Goal: Task Accomplishment & Management: Complete application form

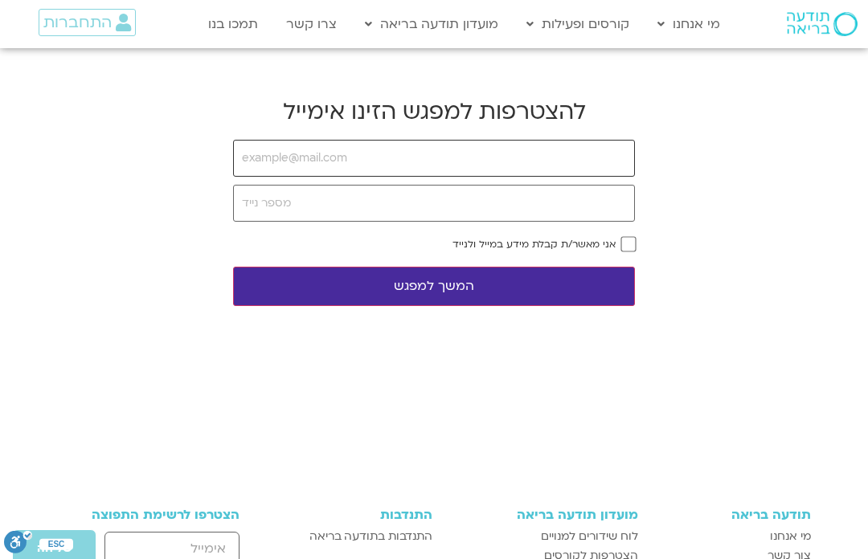
click at [290, 162] on input "email" at bounding box center [434, 158] width 402 height 37
type input "[EMAIL_ADDRESS][DOMAIN_NAME]"
click at [411, 285] on button "המשך למפגש" at bounding box center [434, 286] width 402 height 39
click at [279, 206] on input "tel" at bounding box center [434, 203] width 402 height 37
click at [258, 160] on input "email" at bounding box center [434, 158] width 402 height 37
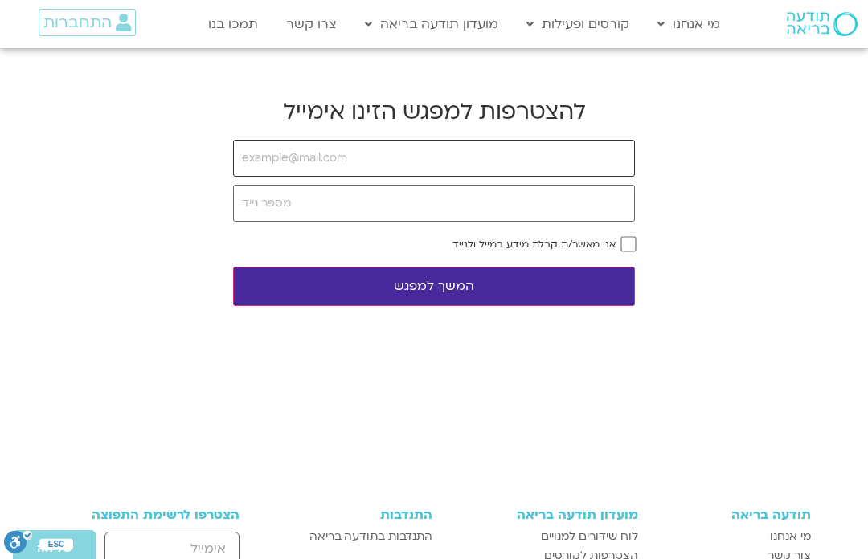
type input "[EMAIL_ADDRESS][DOMAIN_NAME]"
click at [288, 203] on input "tel" at bounding box center [434, 203] width 402 height 37
click at [399, 280] on button "המשך למפגש" at bounding box center [434, 286] width 402 height 39
click at [268, 166] on input "email" at bounding box center [434, 158] width 402 height 37
type input "[EMAIL_ADDRESS][DOMAIN_NAME]"
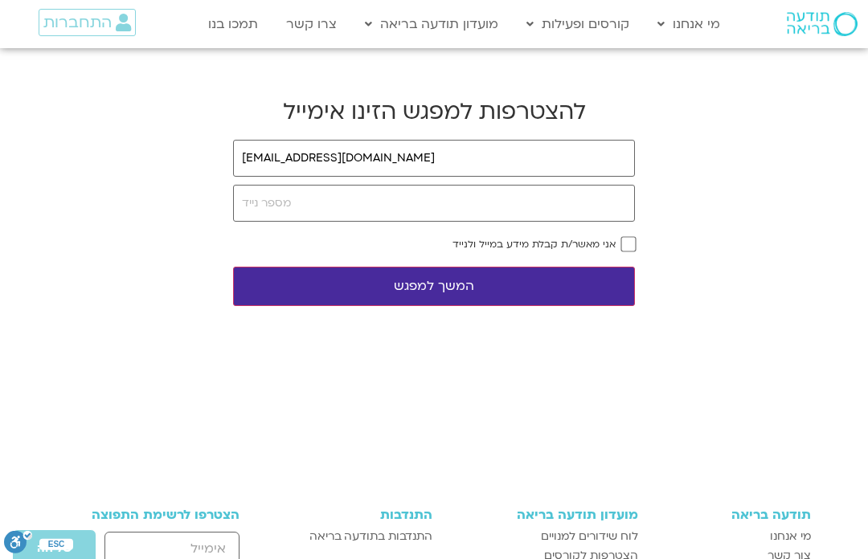
click at [623, 235] on form "chaisharon@gmail.com אני מאשר/ת קבלת מידע במייל ולנייד המשך למפגש" at bounding box center [434, 223] width 402 height 166
click at [612, 244] on label "אני מאשר/ת קבלת מידע במייל ולנייד" at bounding box center [533, 244] width 163 height 11
click at [278, 208] on input "tel" at bounding box center [434, 203] width 402 height 37
type input "z"
type input "Zanoyour1"
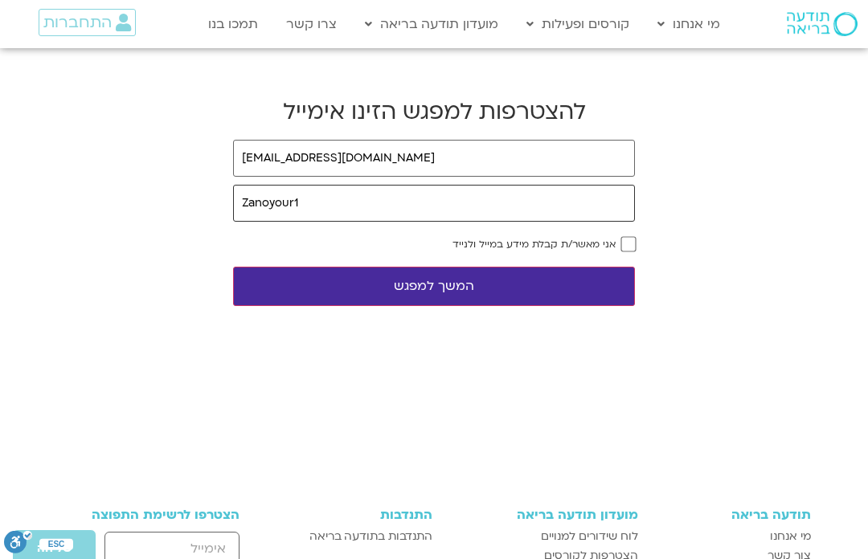
click at [434, 288] on button "המשך למפגש" at bounding box center [434, 286] width 402 height 39
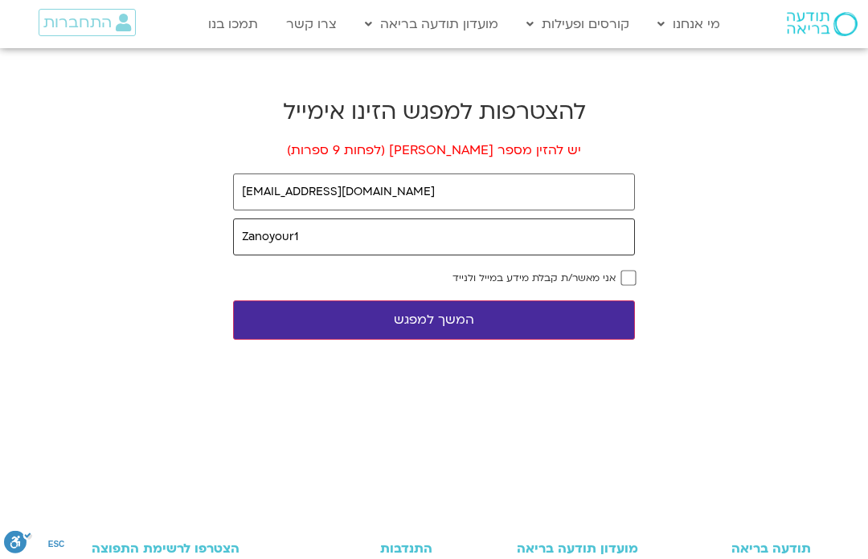
click at [307, 241] on input "Zanoyour1" at bounding box center [434, 237] width 402 height 37
type input "Z"
type input "0546780086"
click at [629, 268] on form "[EMAIL_ADDRESS][DOMAIN_NAME] 0546780086 אני מאשר/ת קבלת מידע במייל ולנייד המשך …" at bounding box center [434, 257] width 402 height 166
click at [373, 320] on button "המשך למפגש" at bounding box center [434, 320] width 402 height 39
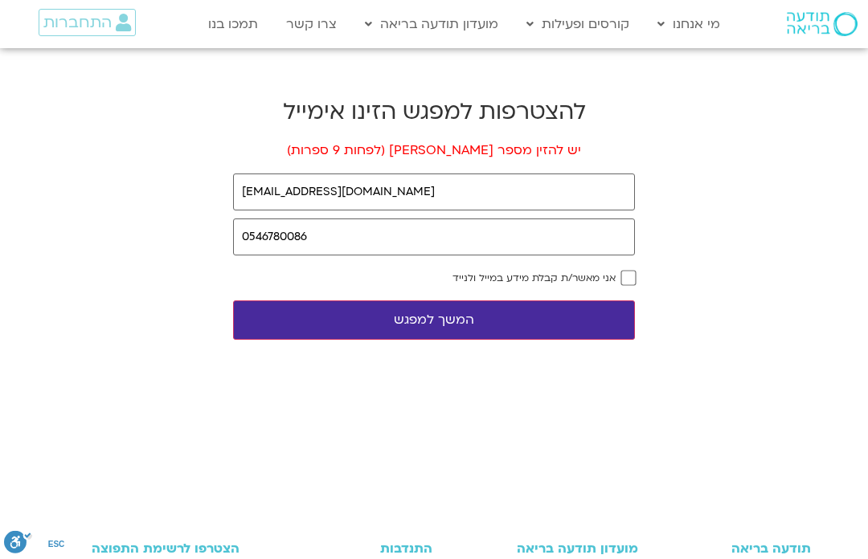
click at [411, 327] on button "המשך למפגש" at bounding box center [434, 320] width 402 height 39
click at [426, 314] on button "המשך למפגש" at bounding box center [434, 320] width 402 height 39
click at [404, 323] on button "המשך למפגש" at bounding box center [434, 320] width 402 height 39
